Goal: Information Seeking & Learning: Learn about a topic

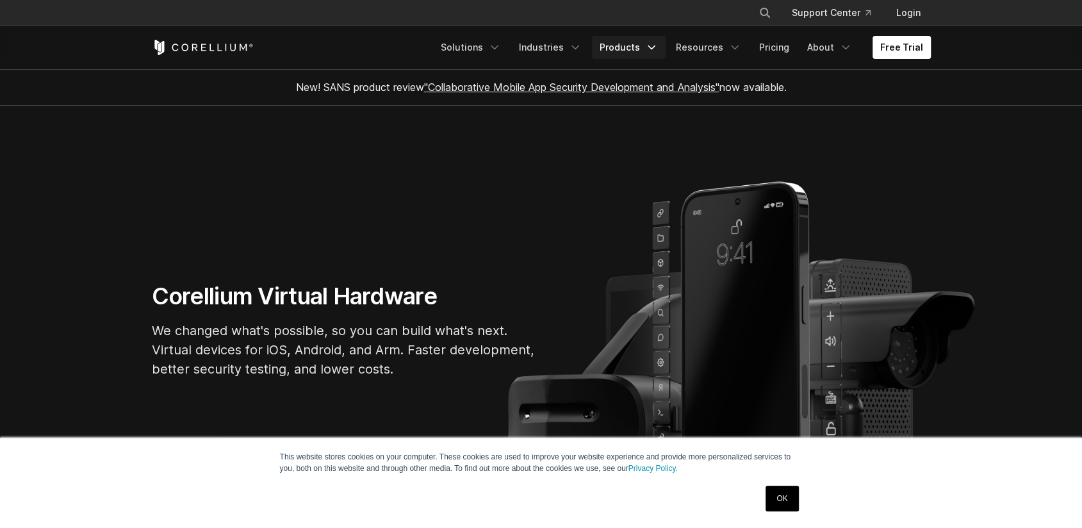
click at [638, 51] on link "Products" at bounding box center [629, 47] width 74 height 23
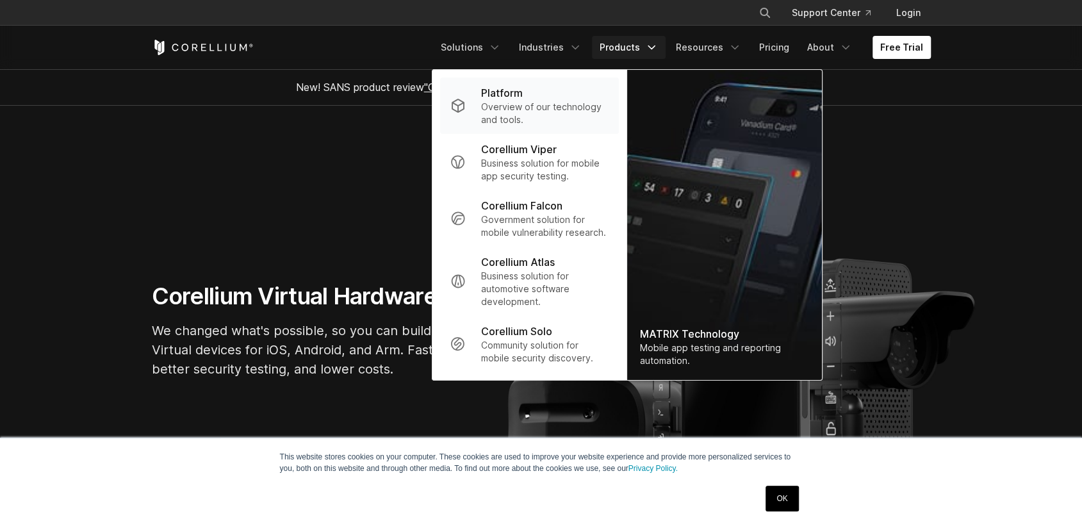
click at [510, 92] on p "Platform" at bounding box center [502, 92] width 42 height 15
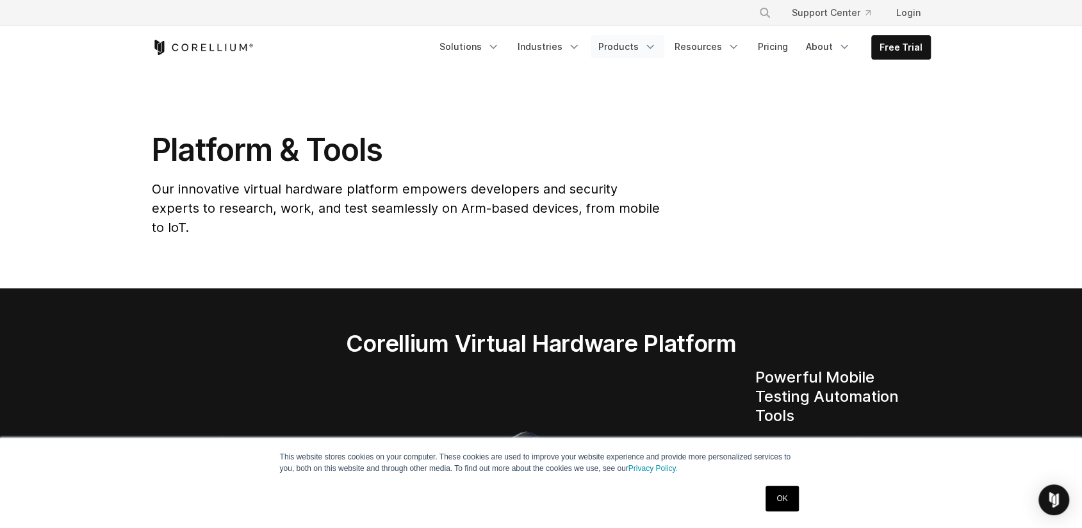
click at [638, 50] on link "Products" at bounding box center [628, 46] width 74 height 23
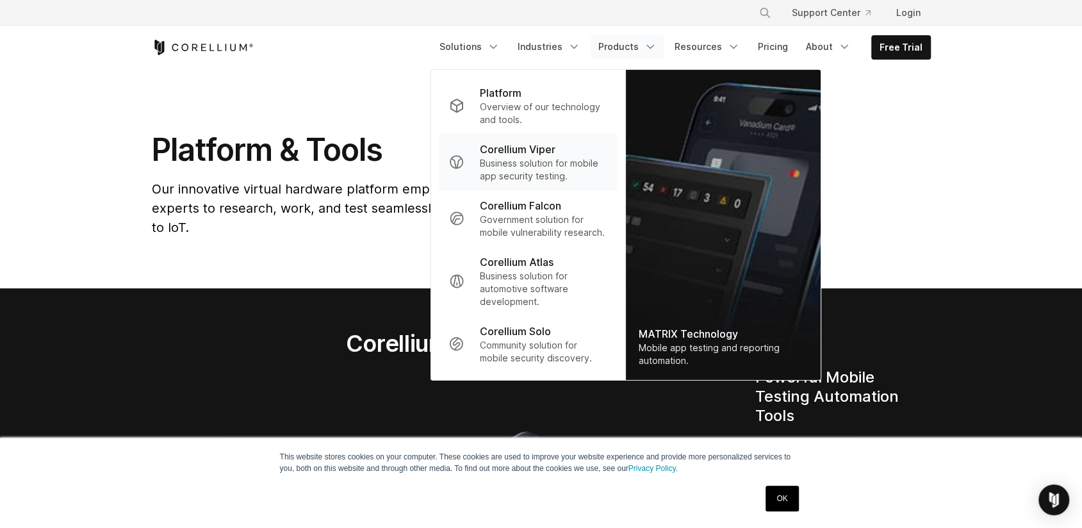
click at [539, 145] on p "Corellium Viper" at bounding box center [517, 149] width 76 height 15
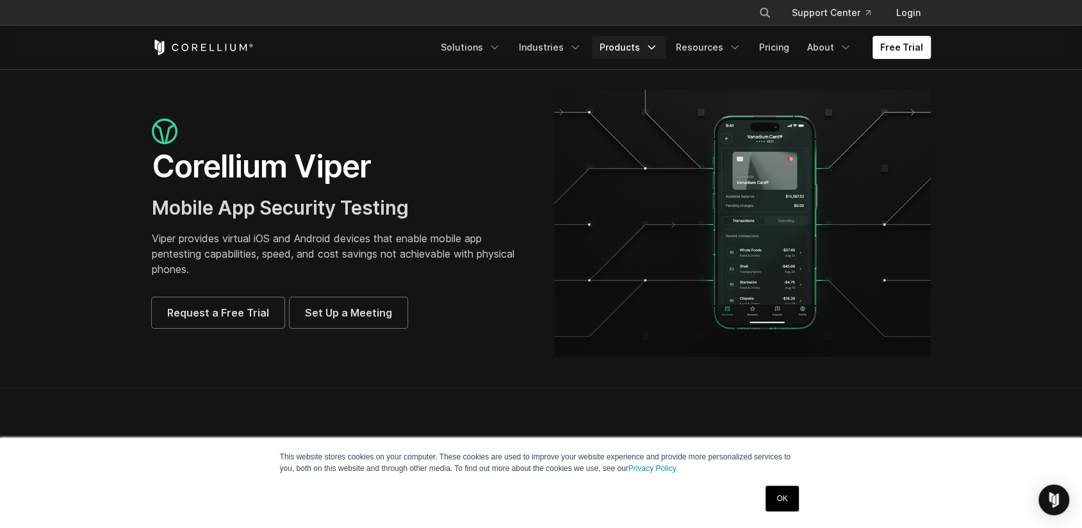
click at [640, 49] on link "Products" at bounding box center [629, 47] width 74 height 23
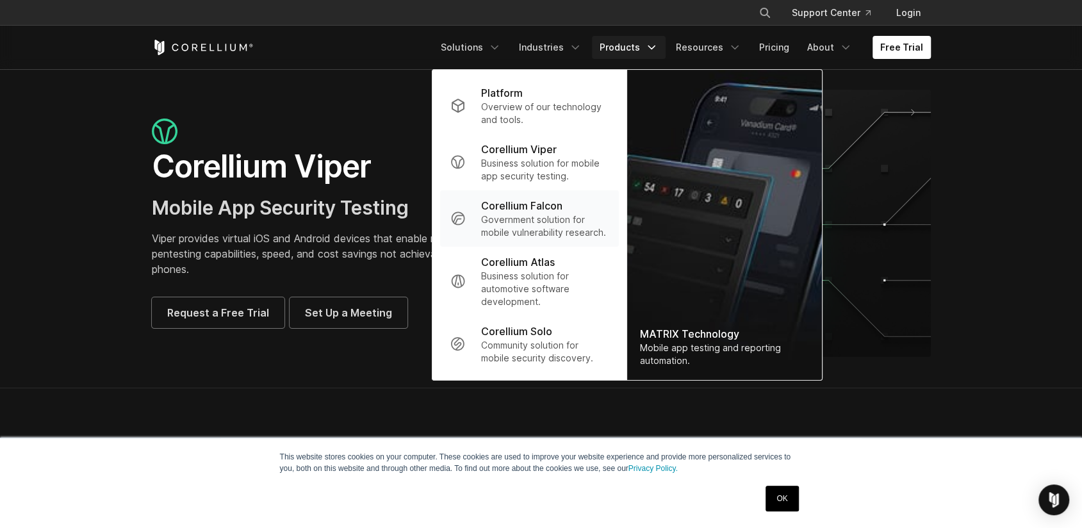
click at [538, 210] on p "Corellium Falcon" at bounding box center [521, 205] width 81 height 15
